Goal: Task Accomplishment & Management: Manage account settings

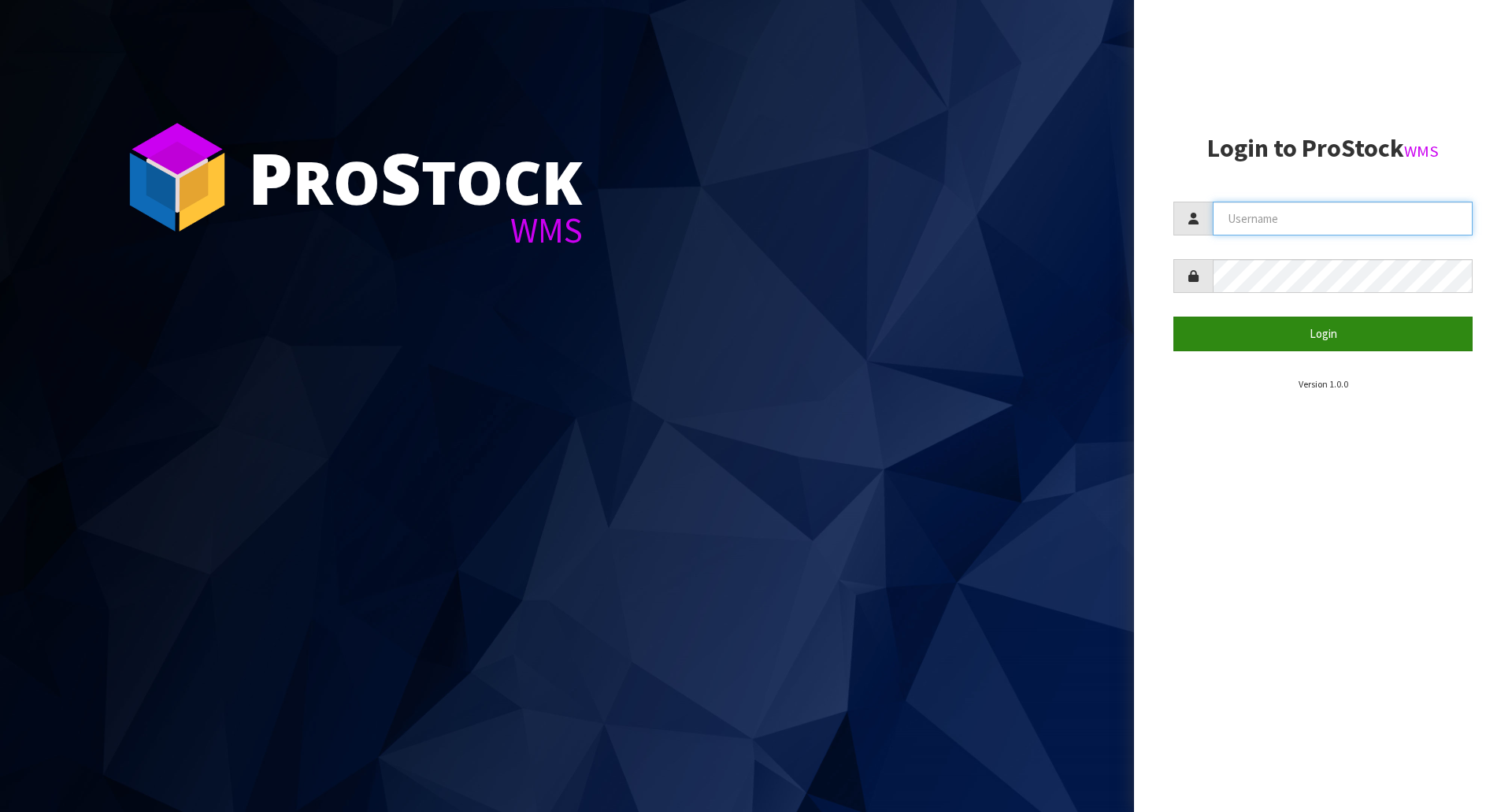
type input "[EMAIL_ADDRESS][DOMAIN_NAME]"
click at [1294, 327] on button "Login" at bounding box center [1323, 333] width 299 height 34
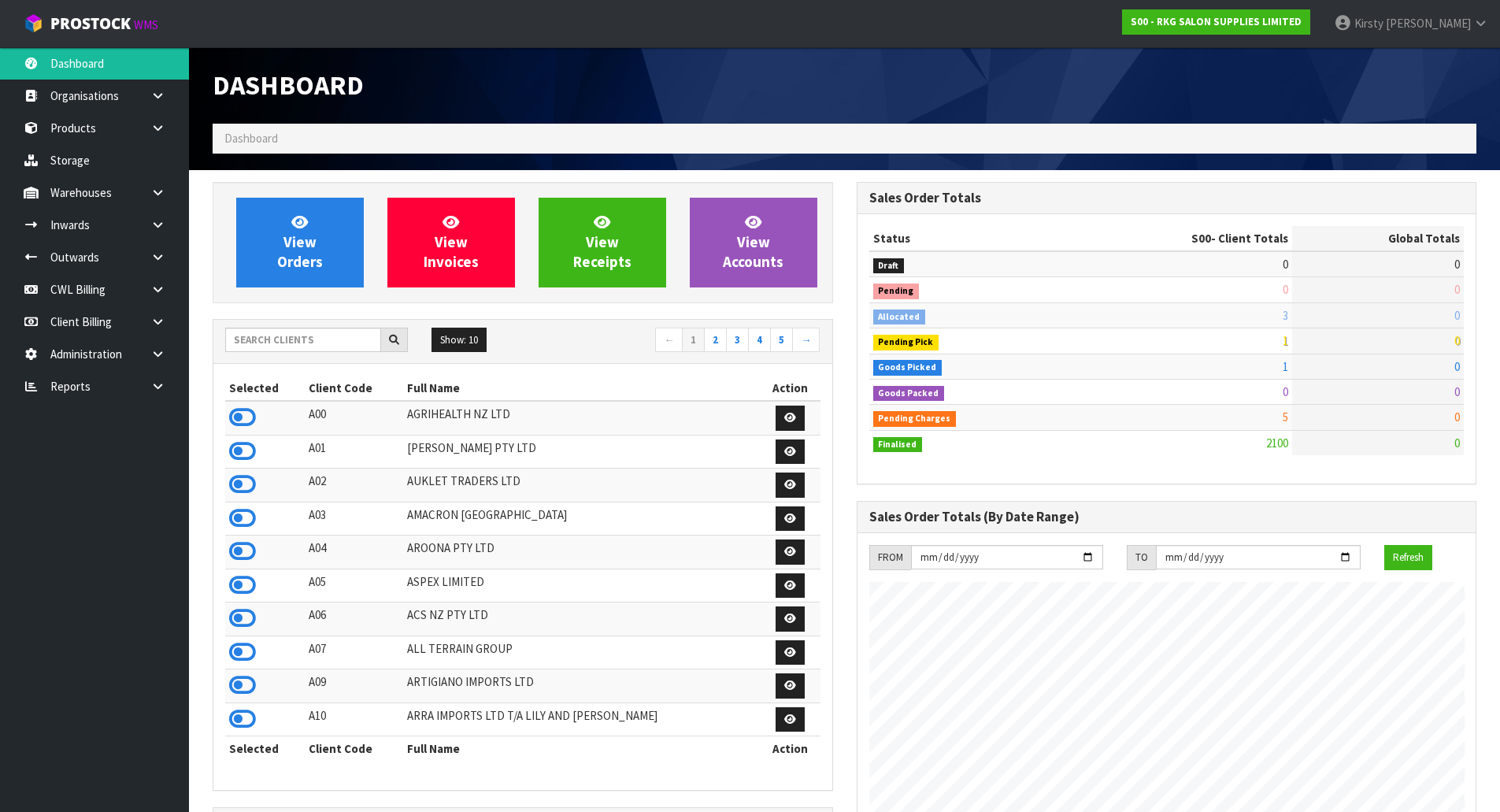
scroll to position [1192, 643]
click at [170, 255] on link at bounding box center [164, 256] width 51 height 32
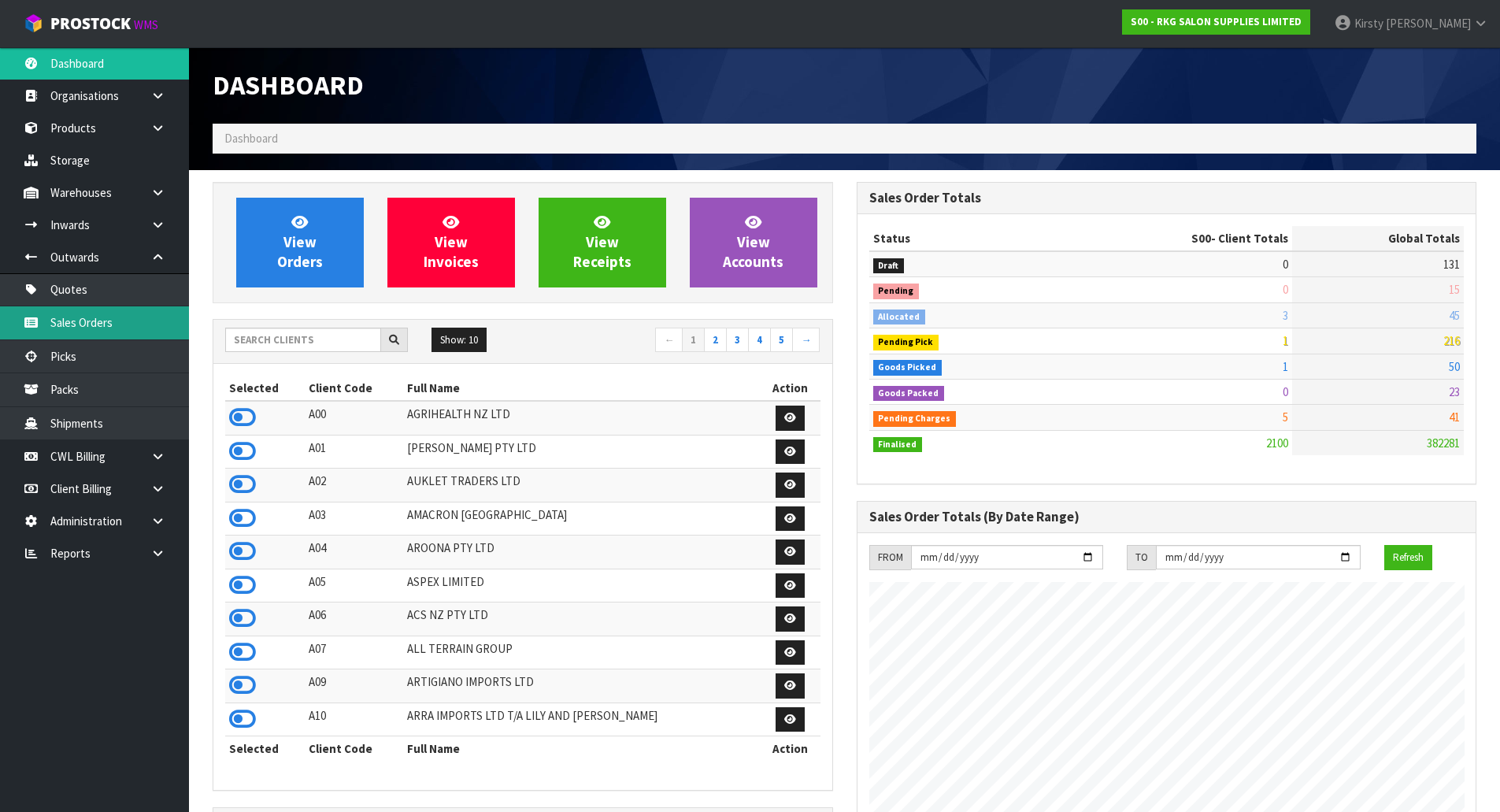
click at [107, 320] on link "Sales Orders" at bounding box center [95, 321] width 189 height 32
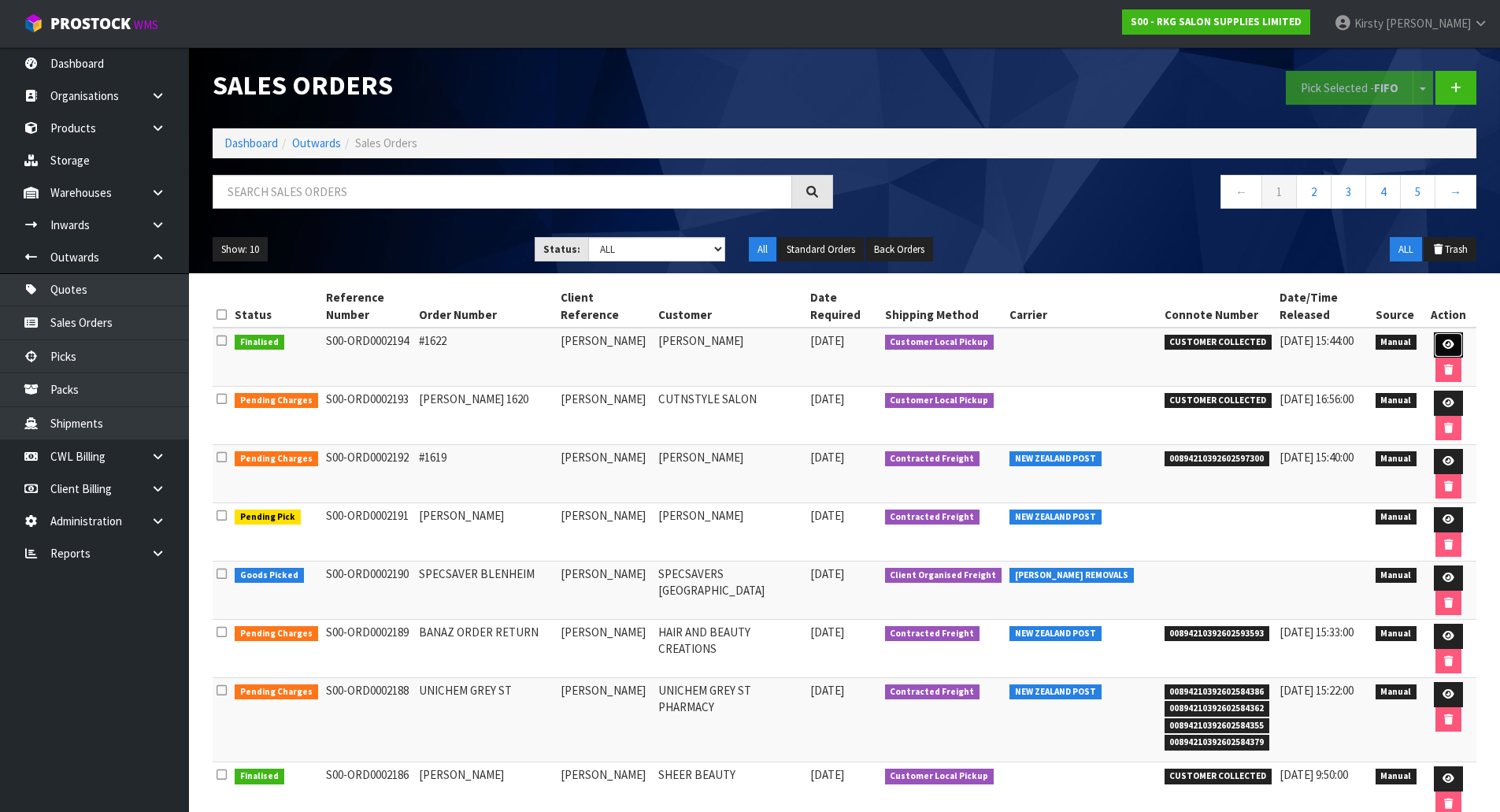
click at [1451, 344] on icon at bounding box center [1448, 344] width 12 height 10
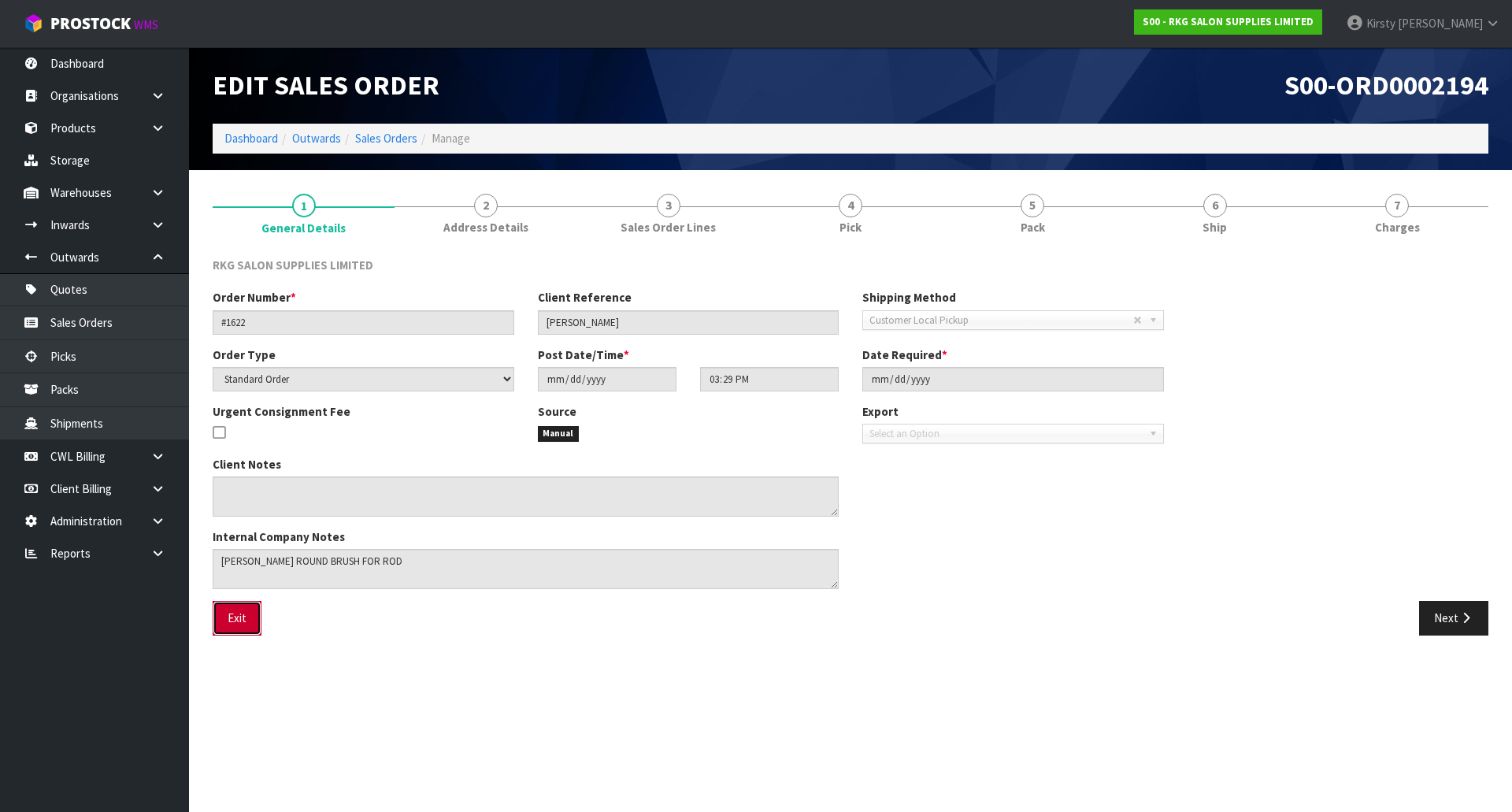
click at [242, 619] on button "Exit" at bounding box center [236, 617] width 49 height 34
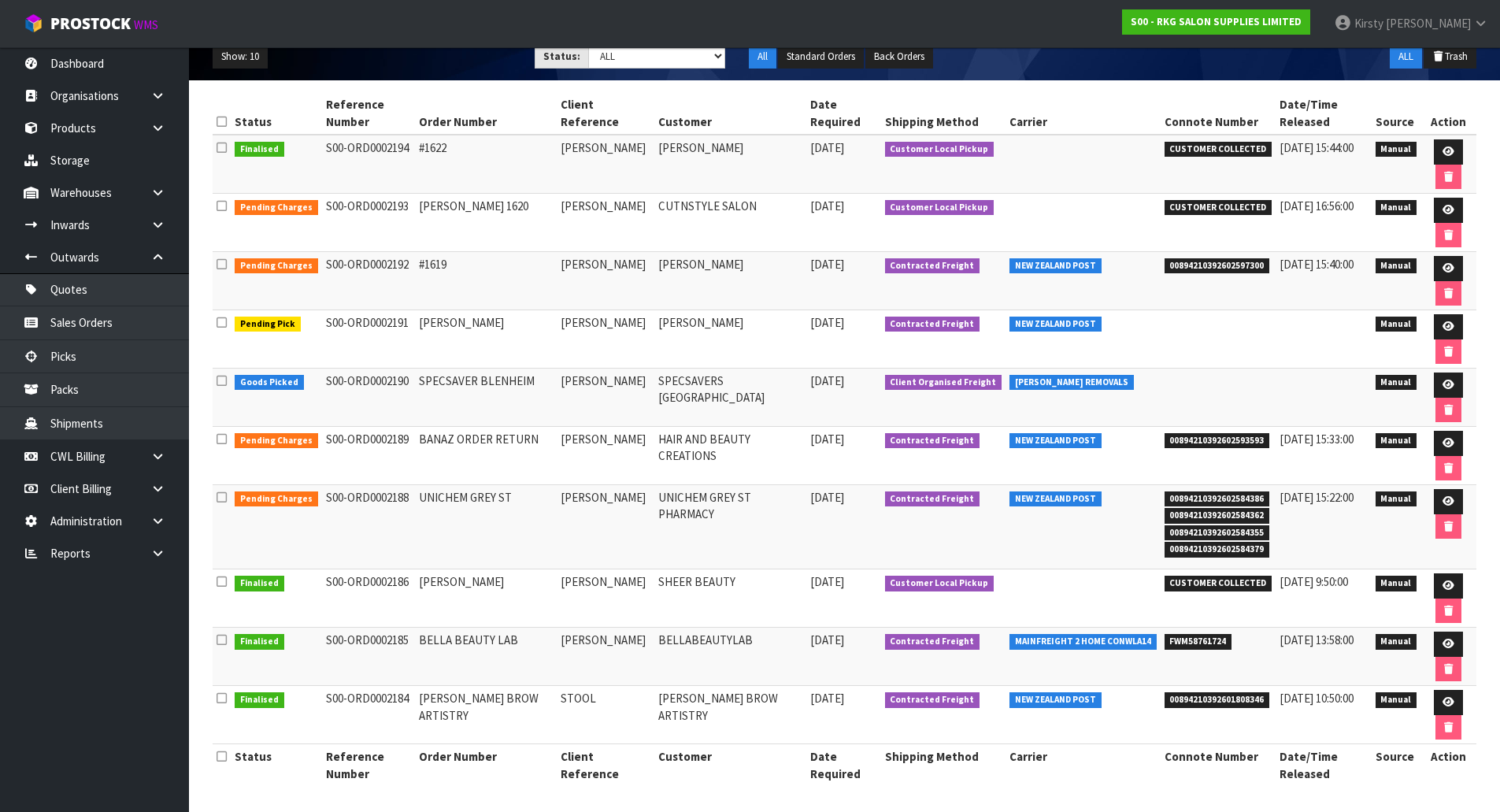
scroll to position [196, 0]
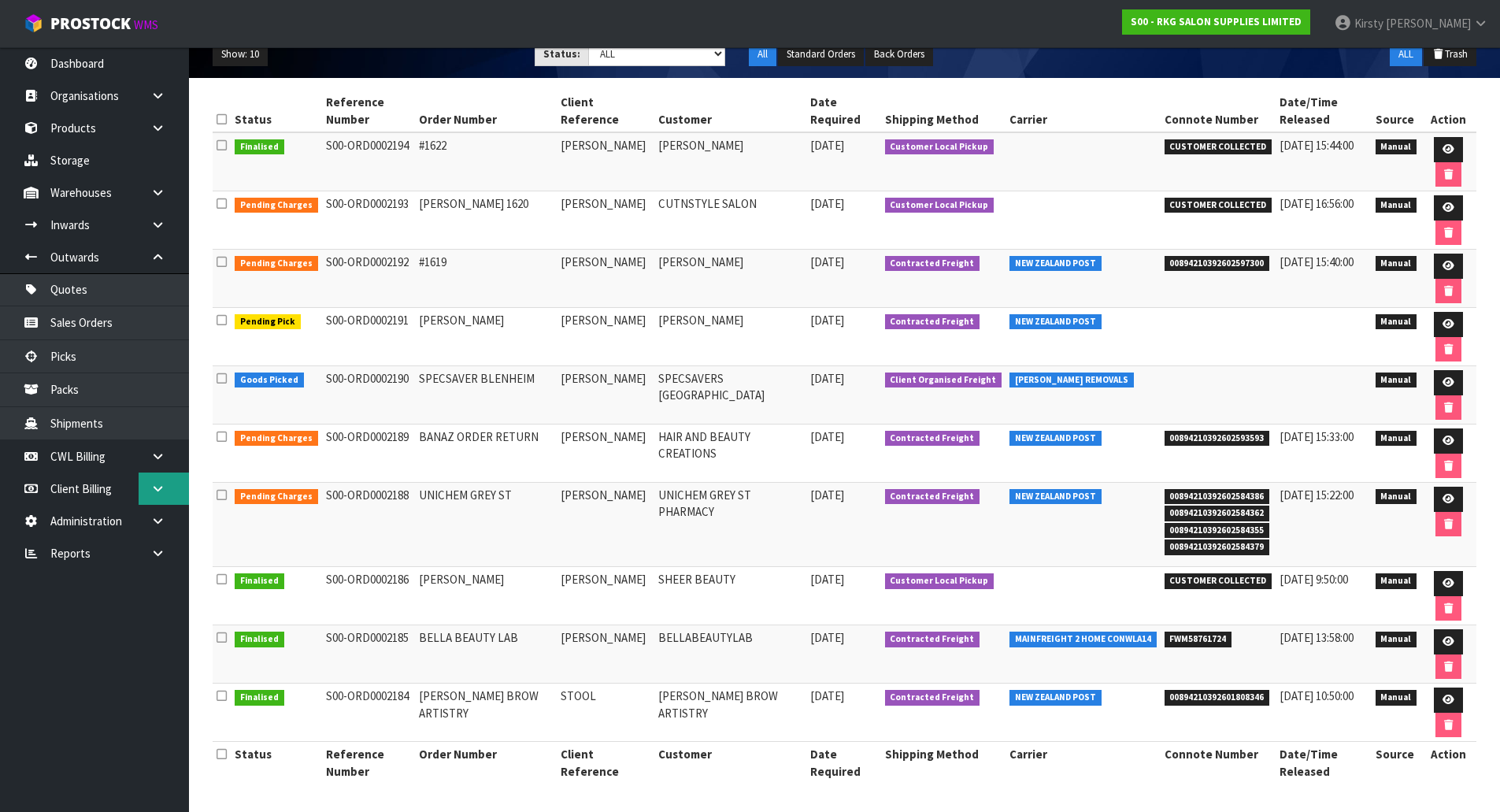
click at [160, 479] on link at bounding box center [164, 488] width 51 height 32
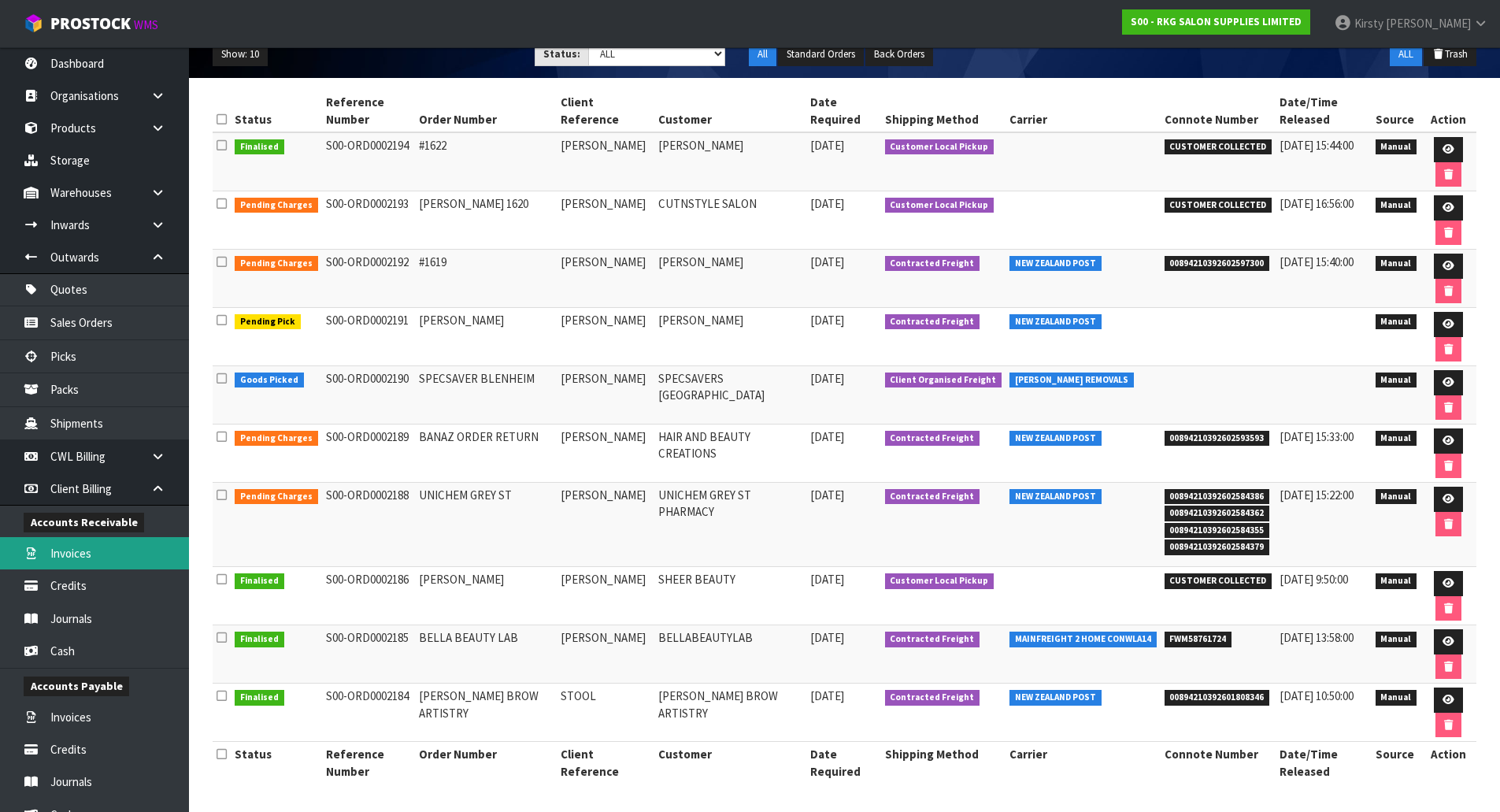
click at [99, 552] on link "Invoices" at bounding box center [95, 553] width 189 height 32
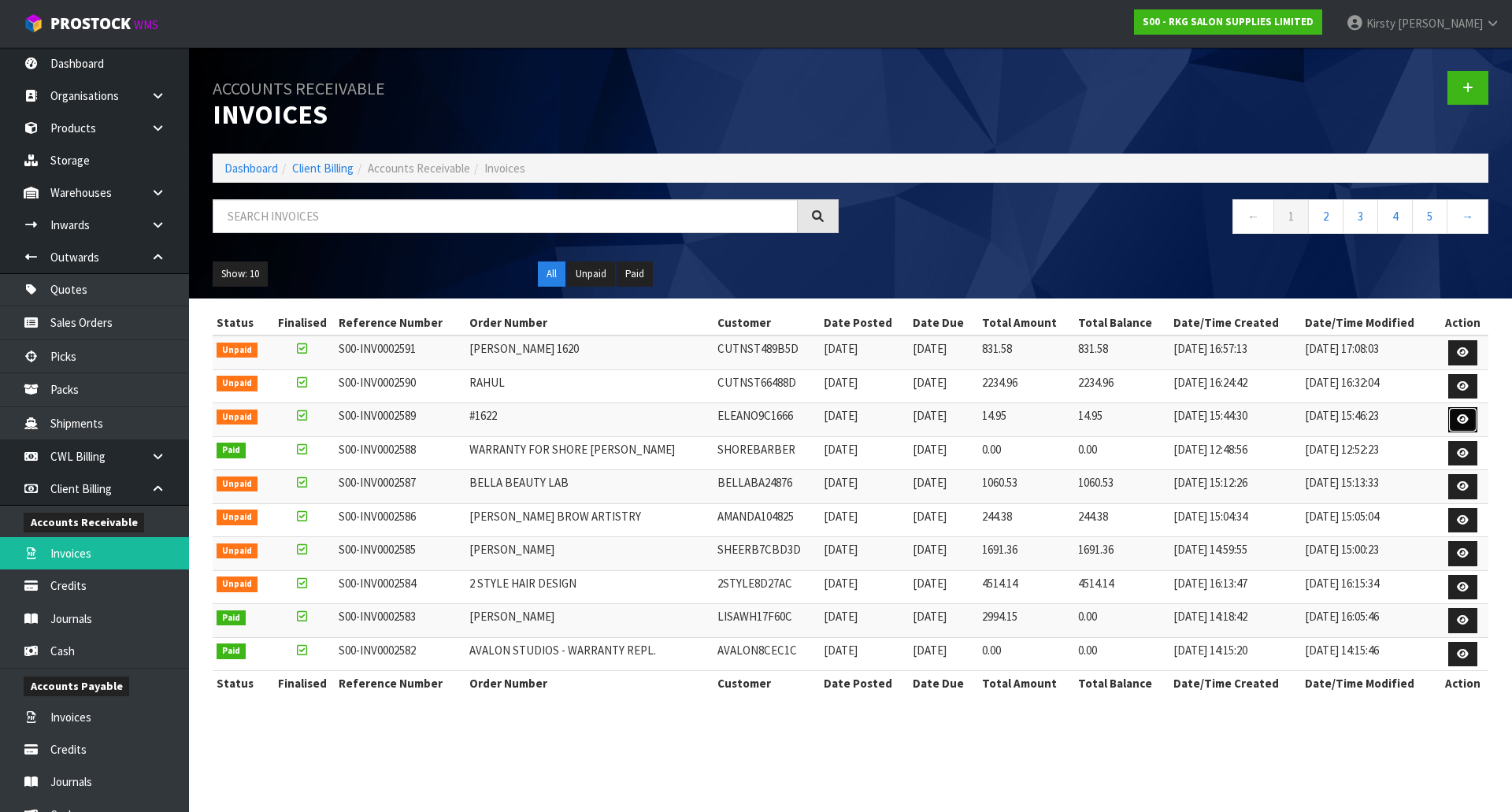
click at [1460, 416] on icon at bounding box center [1462, 419] width 12 height 10
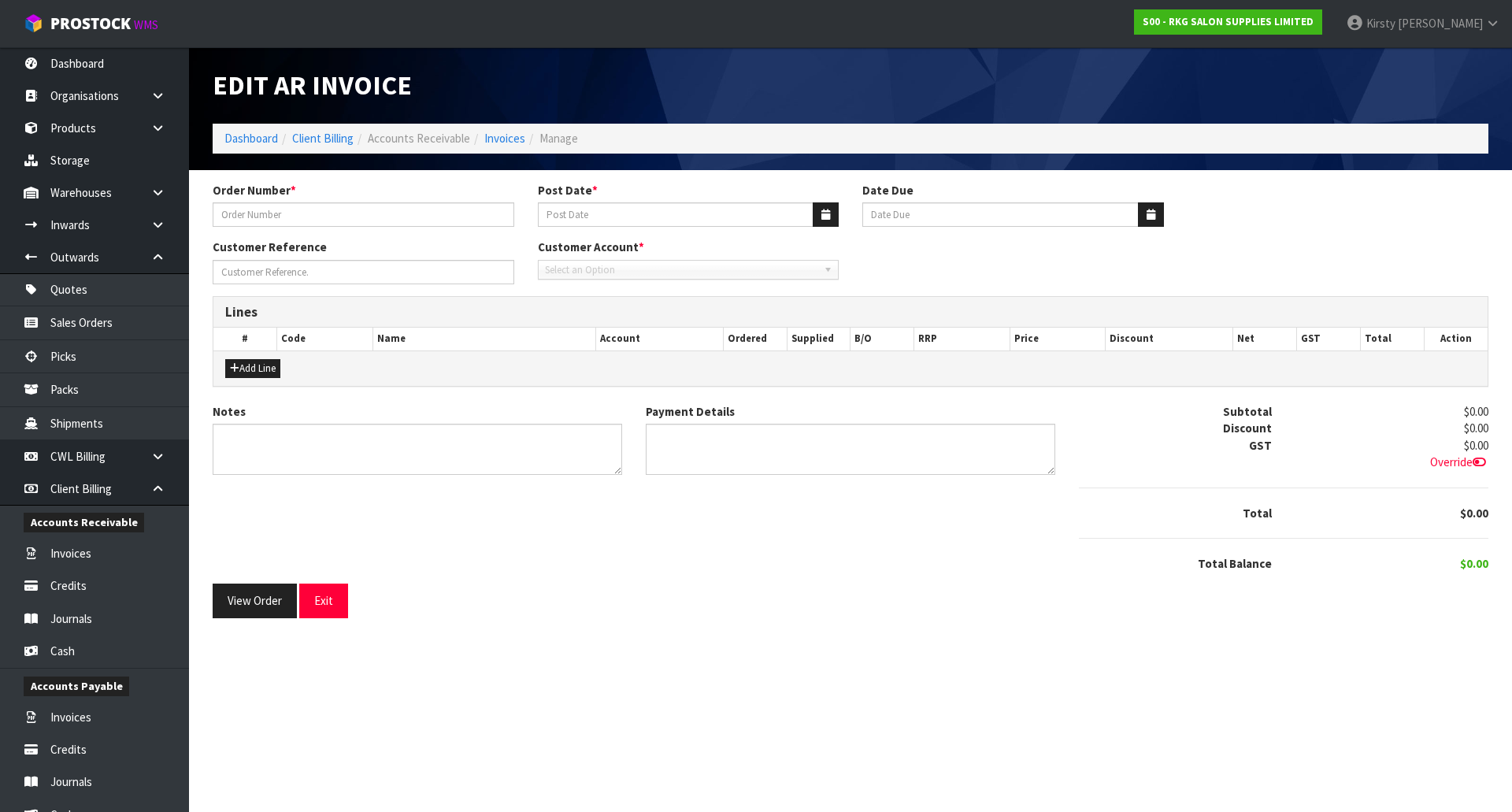
type input "#1622"
type input "[DATE]"
type input "[PERSON_NAME]"
type textarea "[PERSON_NAME] (CUSTOMER) HAIR BRUSH (ROD)"
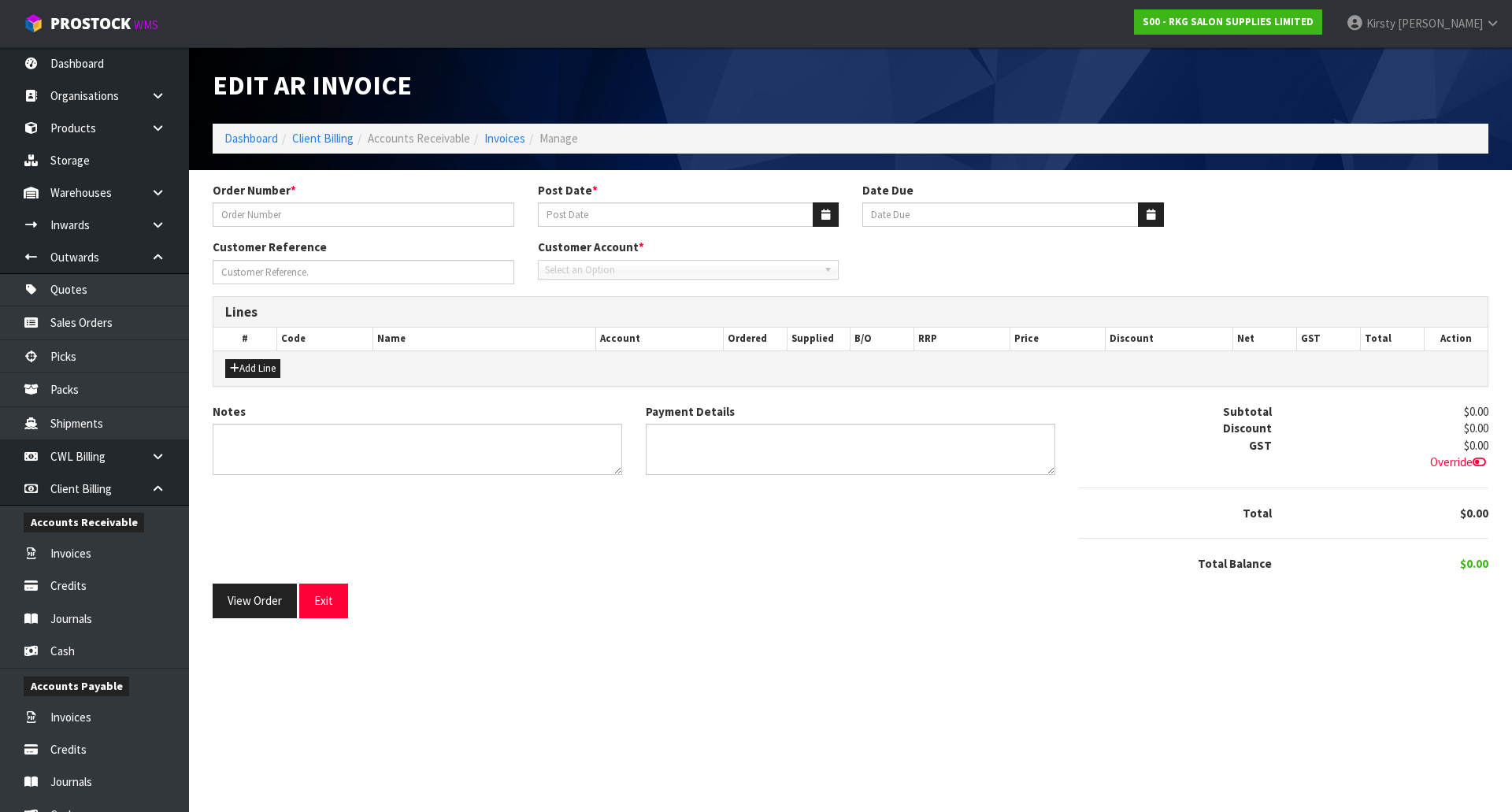
type textarea "EFTPOS [DATE]"
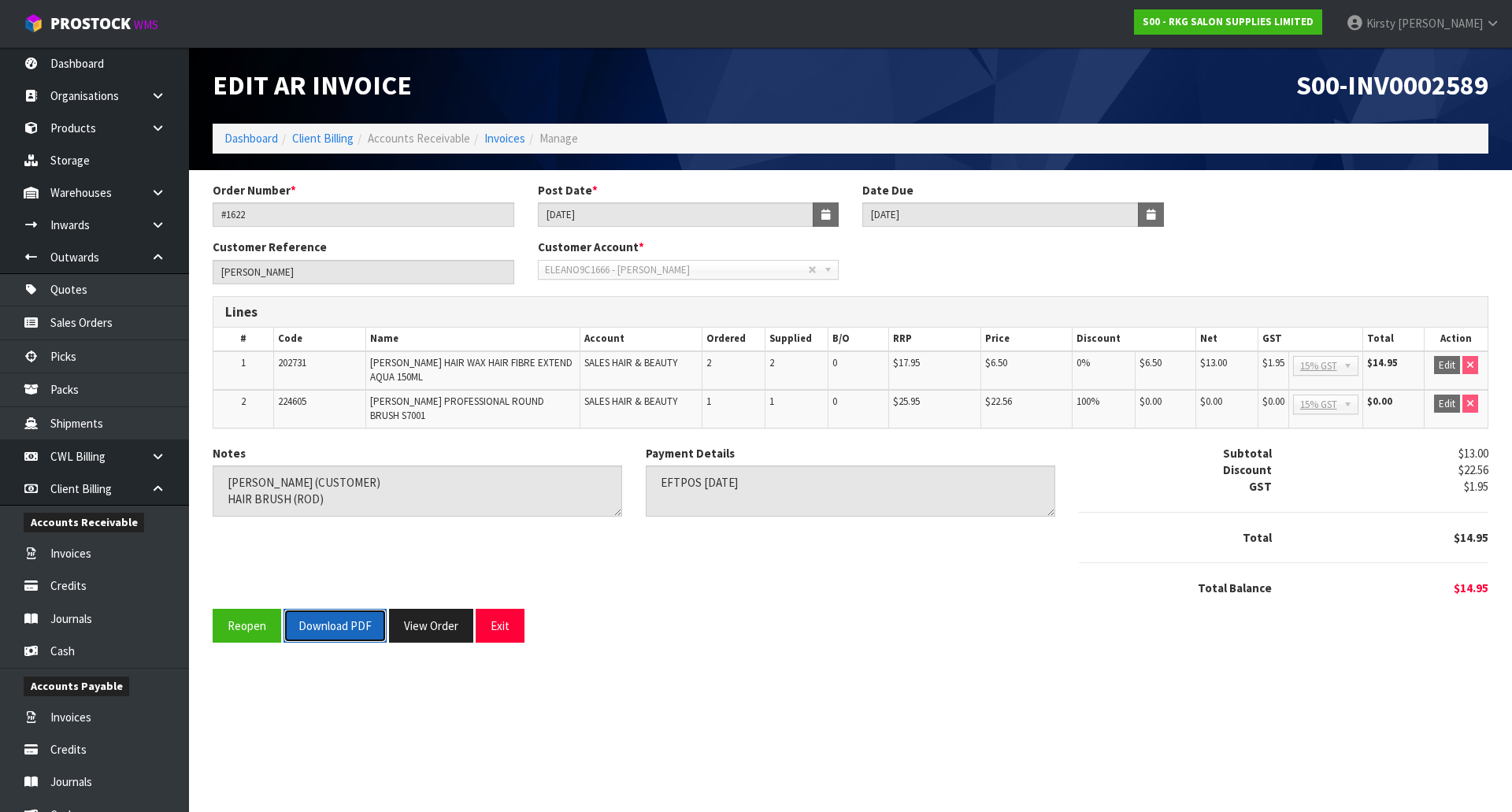
click at [334, 609] on button "Download PDF" at bounding box center [335, 626] width 103 height 34
click at [495, 609] on button "Exit" at bounding box center [500, 626] width 49 height 34
